Goal: Task Accomplishment & Management: Use online tool/utility

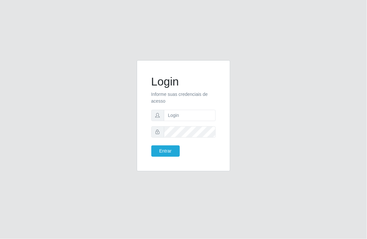
type input "[EMAIL_ADDRESS][DOMAIN_NAME]"
click at [166, 151] on button "Entrar" at bounding box center [165, 150] width 28 height 11
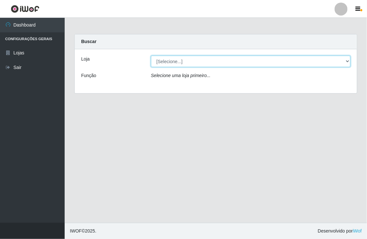
click at [346, 60] on select "[Selecione...] Nordestão - [GEOGRAPHIC_DATA]" at bounding box center [250, 61] width 199 height 11
select select "454"
click at [151, 56] on select "[Selecione...] Nordestão - [GEOGRAPHIC_DATA]" at bounding box center [250, 61] width 199 height 11
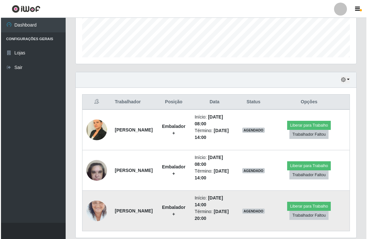
scroll to position [179, 0]
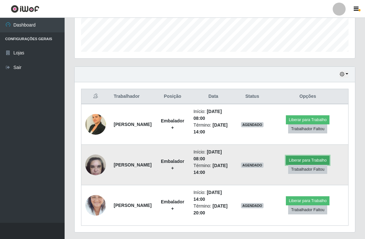
click at [319, 158] on button "Liberar para Trabalho" at bounding box center [308, 160] width 44 height 9
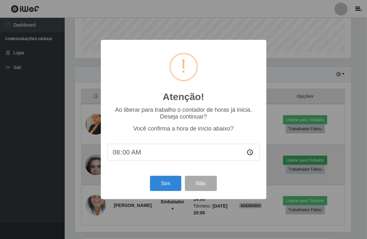
scroll to position [134, 276]
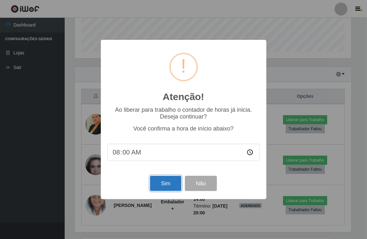
click at [153, 182] on button "Sim" at bounding box center [165, 183] width 31 height 15
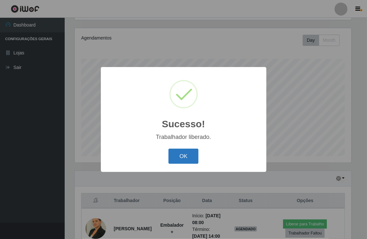
click at [182, 158] on button "OK" at bounding box center [183, 155] width 30 height 15
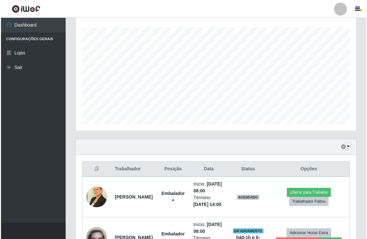
scroll to position [147, 0]
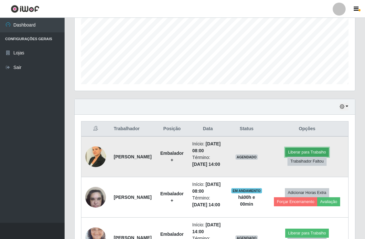
click at [311, 156] on button "Liberar para Trabalho" at bounding box center [307, 151] width 44 height 9
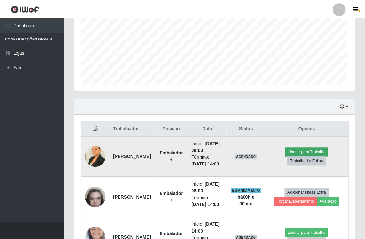
scroll to position [134, 276]
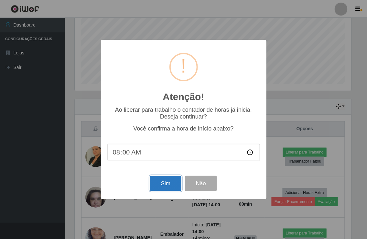
click at [170, 189] on button "Sim" at bounding box center [165, 183] width 31 height 15
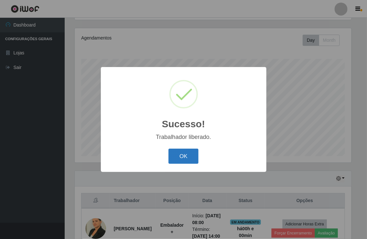
click at [180, 150] on button "OK" at bounding box center [183, 155] width 30 height 15
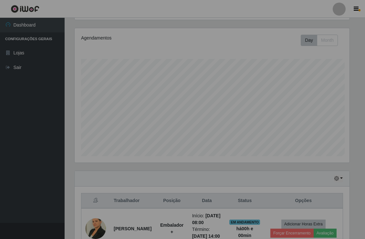
scroll to position [134, 280]
